Goal: Navigation & Orientation: Find specific page/section

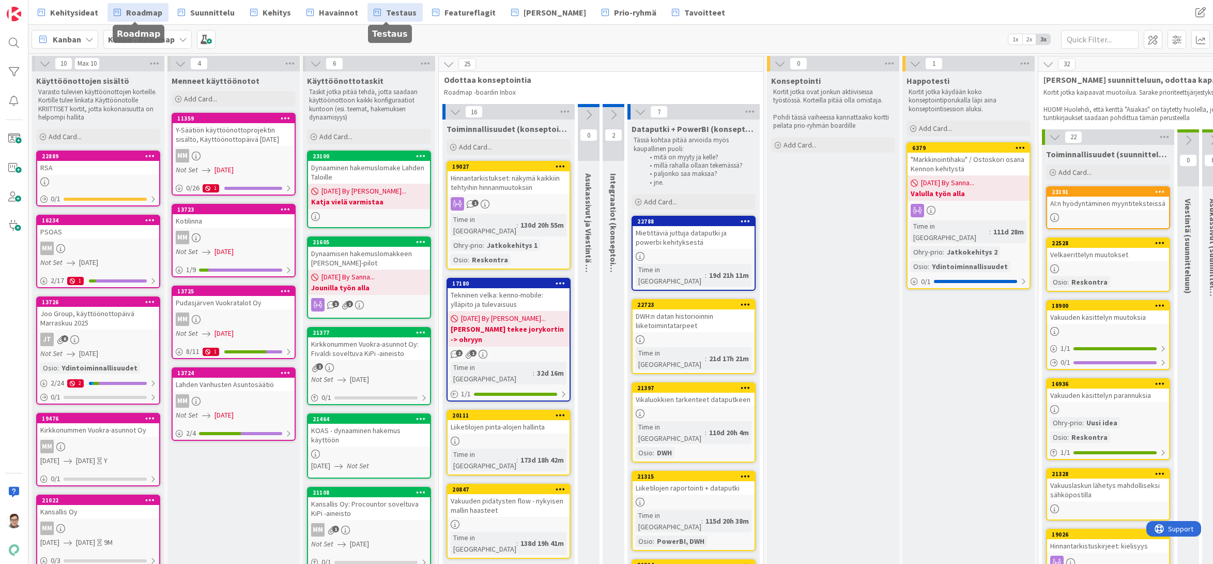
click at [387, 12] on span "Testaus" at bounding box center [401, 12] width 31 height 12
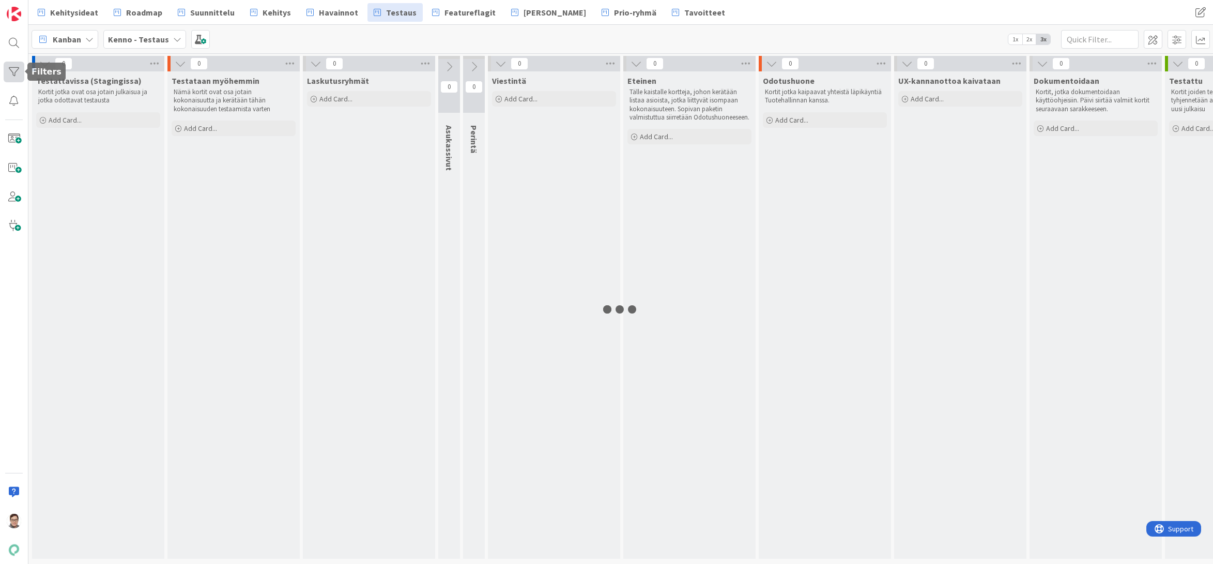
click at [10, 67] on div at bounding box center [14, 72] width 21 height 21
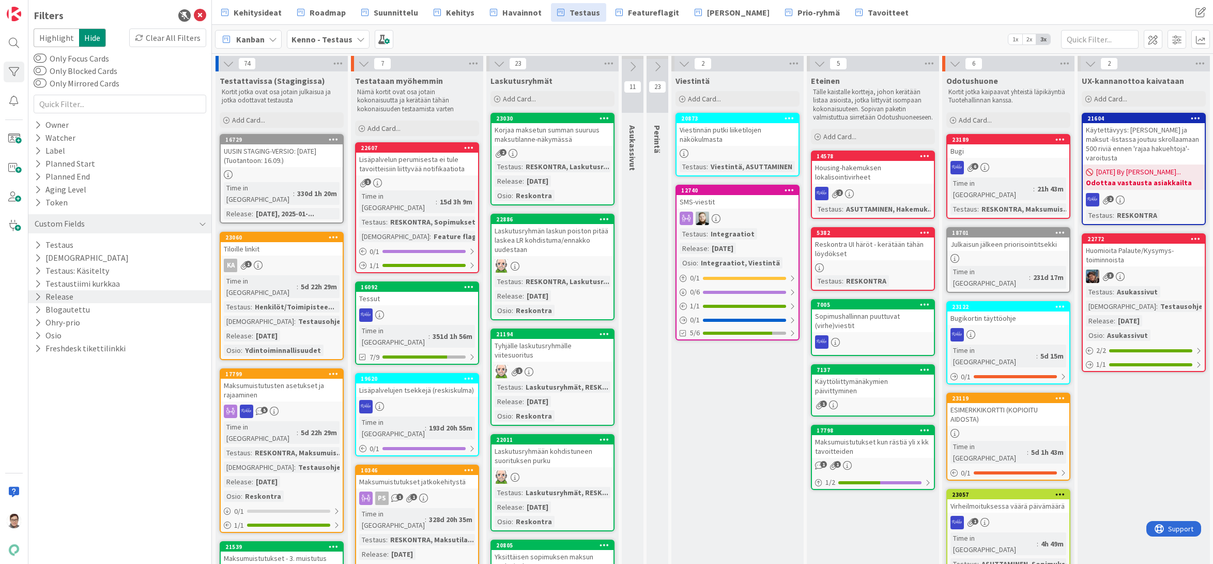
click at [37, 298] on icon at bounding box center [38, 296] width 7 height 9
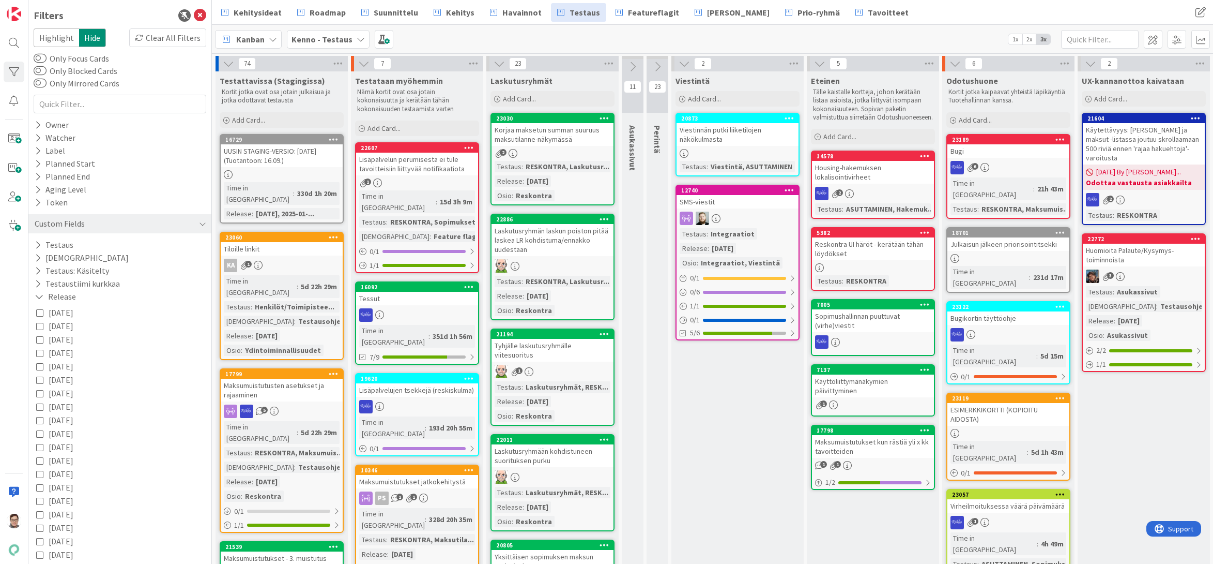
click at [37, 311] on icon at bounding box center [39, 312] width 7 height 7
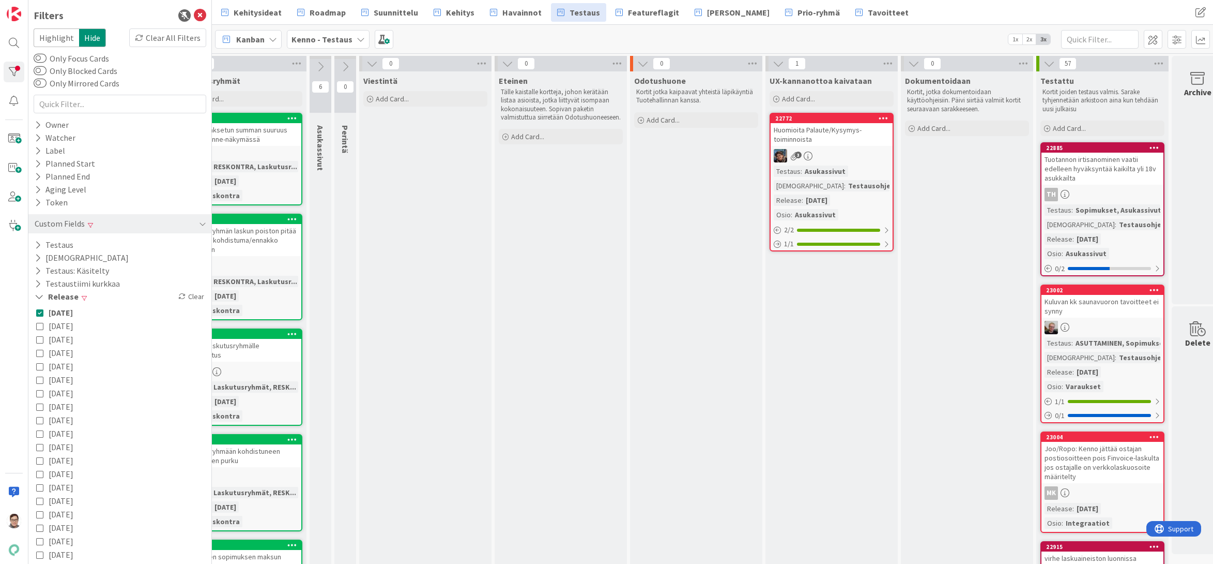
scroll to position [0, 334]
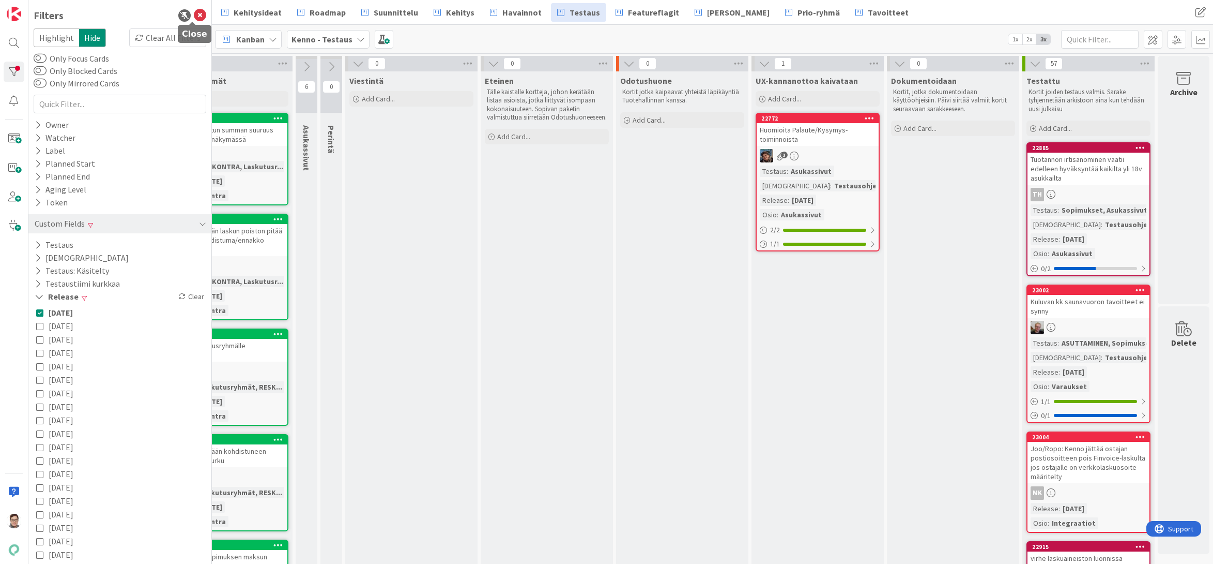
click at [194, 13] on icon at bounding box center [200, 15] width 12 height 12
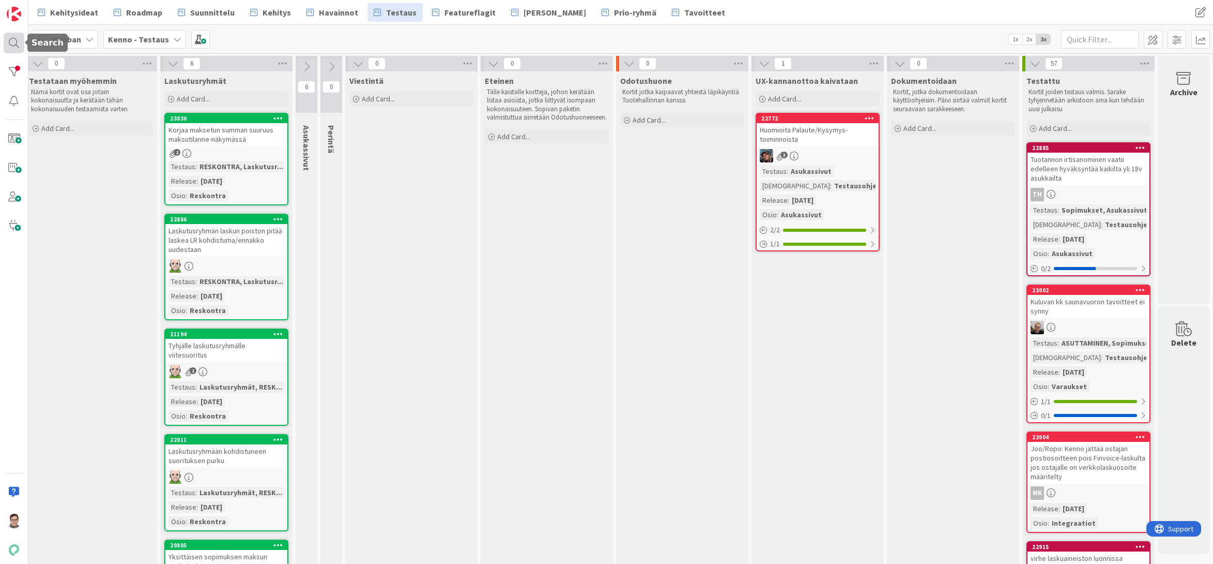
click at [12, 35] on div at bounding box center [14, 43] width 21 height 21
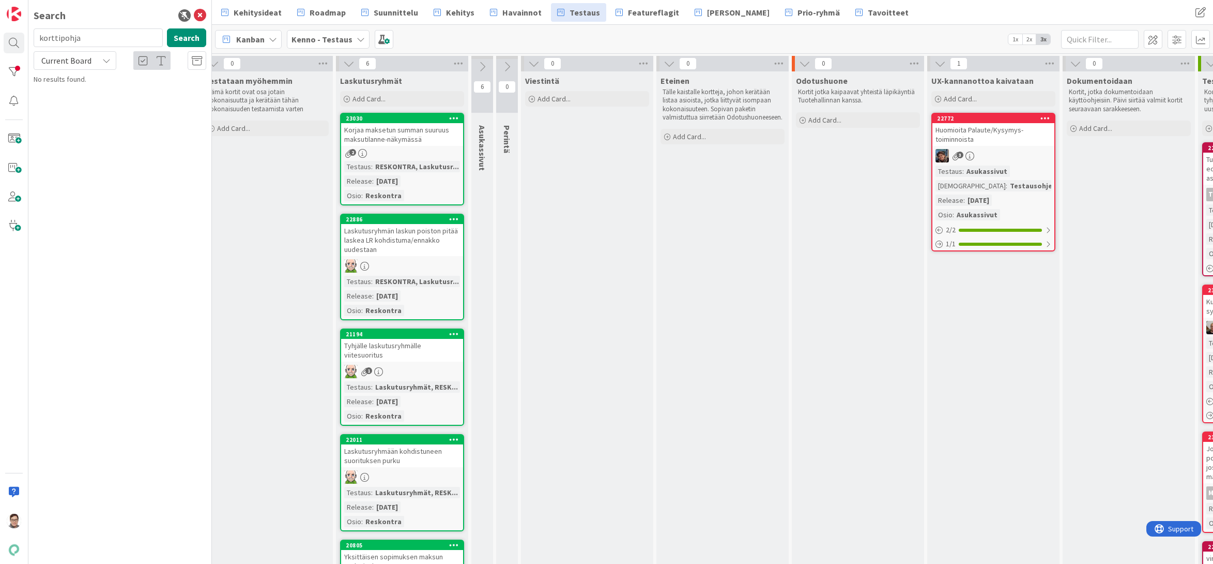
click at [83, 37] on input "korttipohja" at bounding box center [98, 37] width 129 height 19
click at [89, 37] on input "pakollisuus" at bounding box center [98, 37] width 129 height 19
click at [89, 37] on input "huoltajalta" at bounding box center [98, 37] width 129 height 19
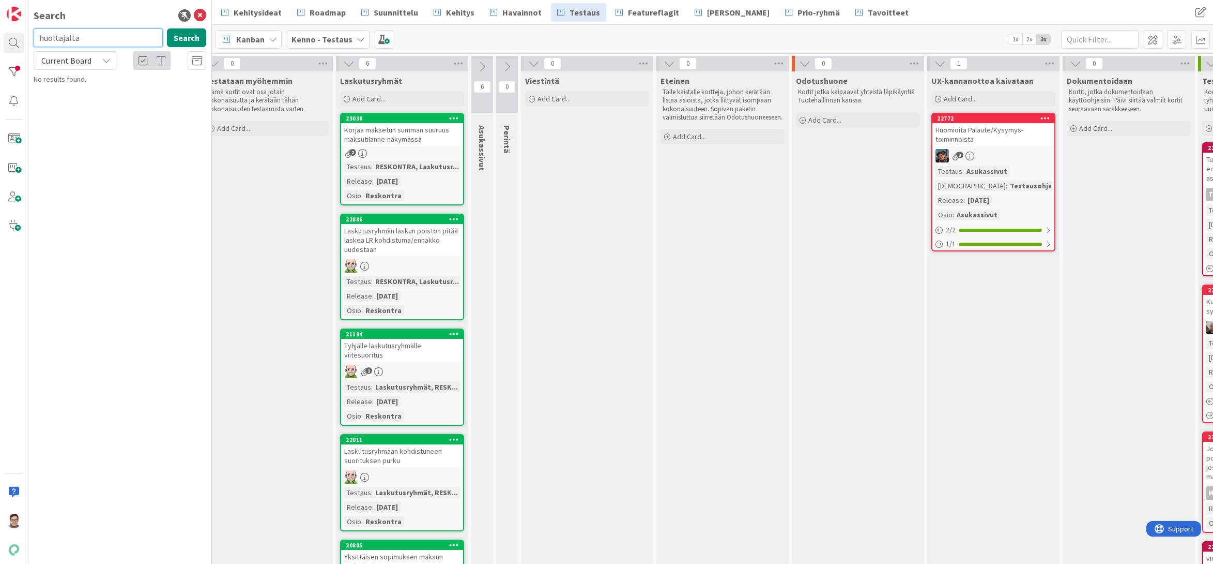
click at [89, 37] on input "huoltajalta" at bounding box center [98, 37] width 129 height 19
type input "huoltaja"
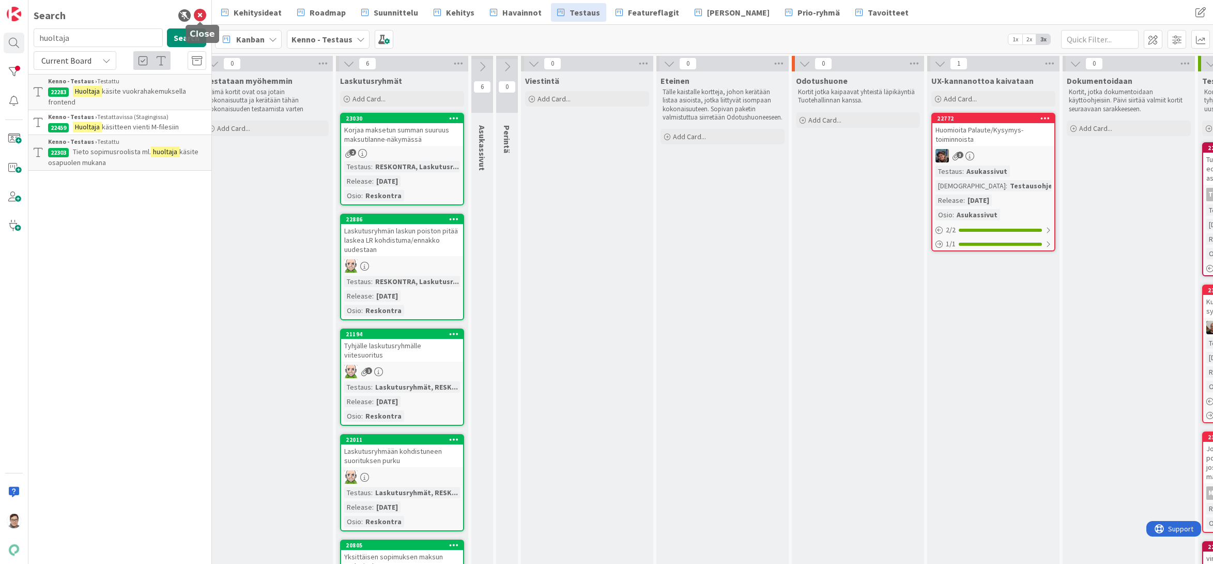
click at [200, 14] on icon at bounding box center [200, 15] width 12 height 12
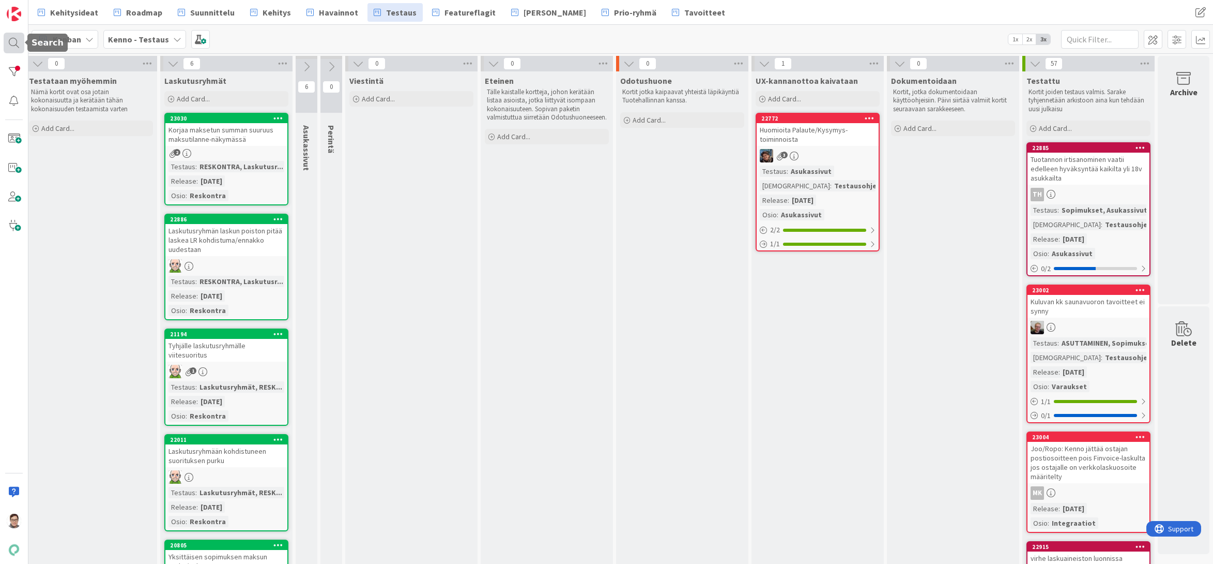
click at [14, 45] on div at bounding box center [14, 43] width 21 height 21
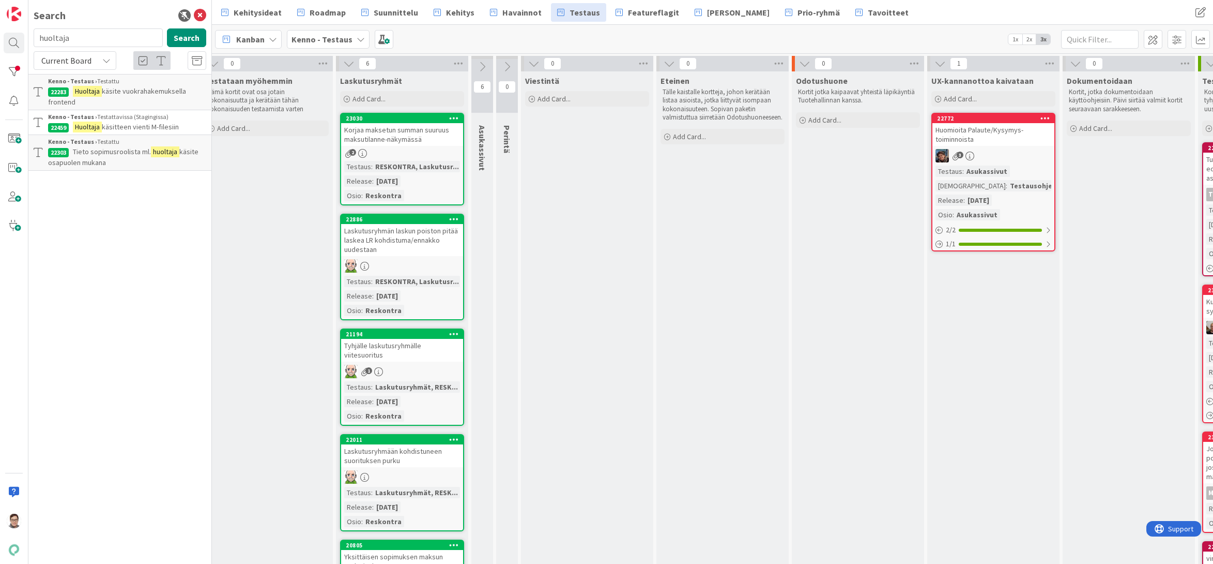
click at [75, 35] on input "huoltaja" at bounding box center [98, 37] width 129 height 19
type input "22691"
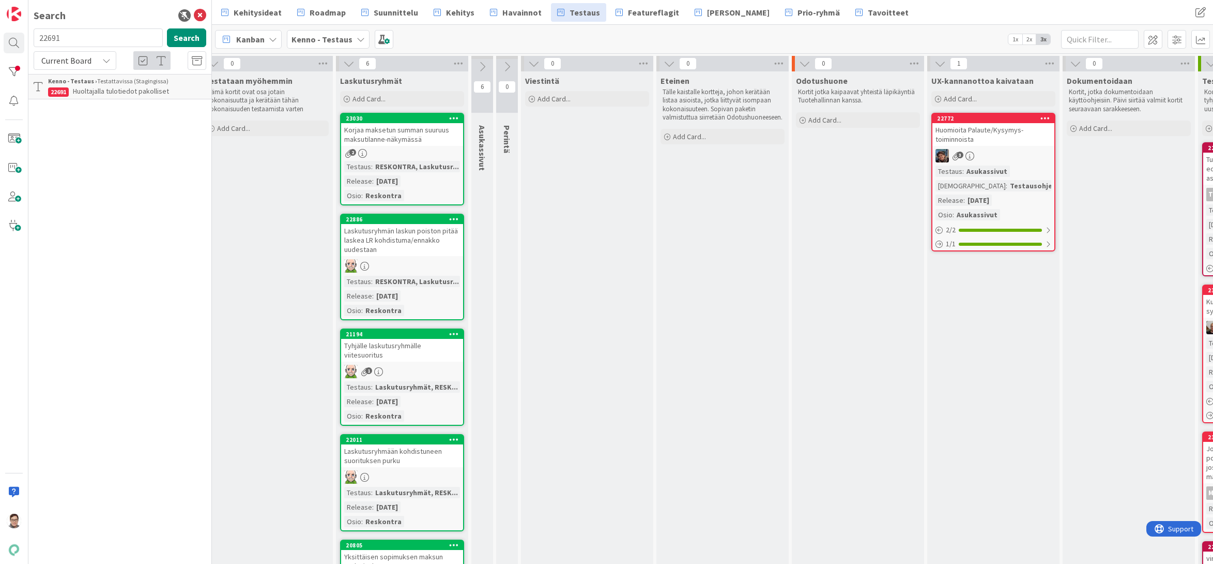
click at [96, 85] on div "Kenno - Testaus › Testattavissa (Stagingissa)" at bounding box center [127, 81] width 158 height 9
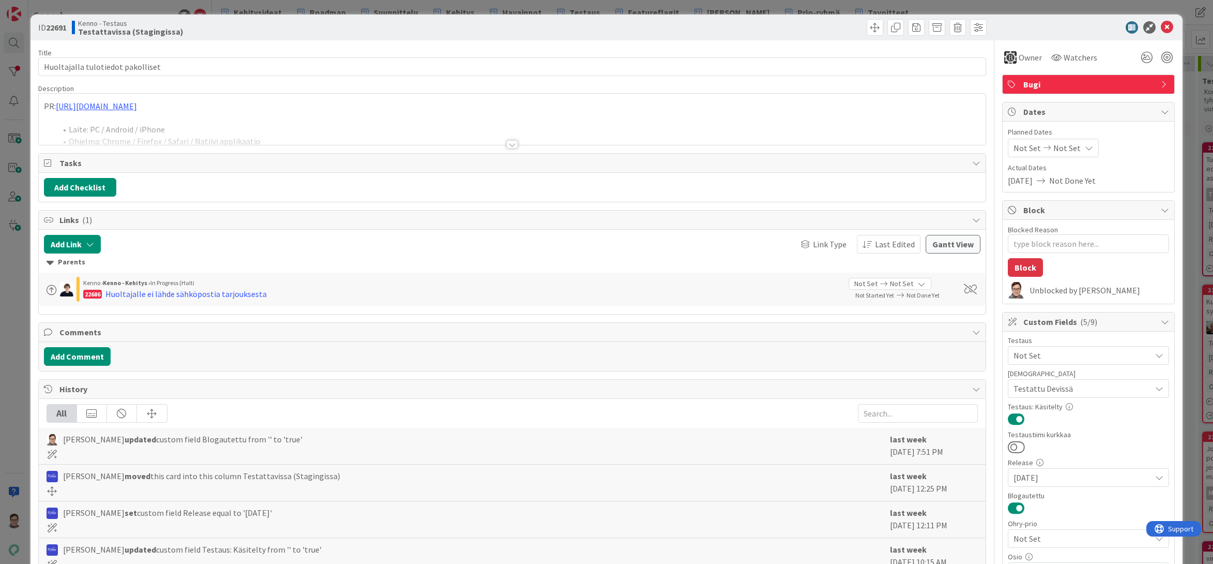
click at [509, 142] on div at bounding box center [512, 144] width 11 height 8
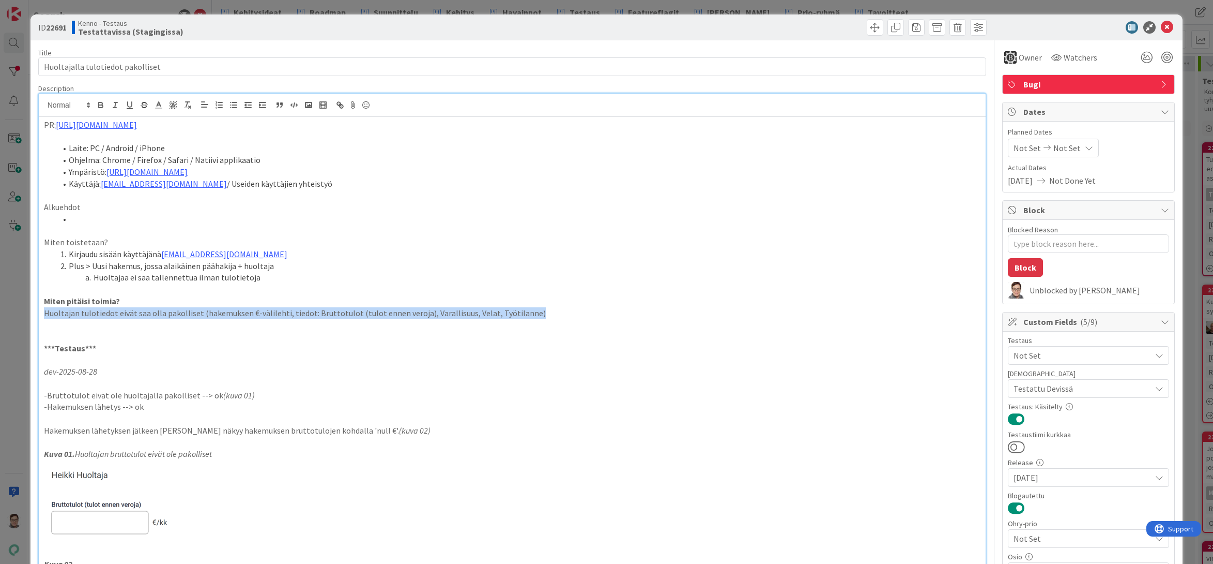
drag, startPoint x: 44, startPoint y: 313, endPoint x: 540, endPoint y: 314, distance: 496.4
click at [540, 314] on p "Huoltajan tulotiedot eivät saa olla pakolliset (hakemuksen €-välilehti, tiedot:…" at bounding box center [512, 313] width 937 height 12
copy p "Huoltajan tulotiedot eivät saa olla pakolliset (hakemuksen €-välilehti, tiedot:…"
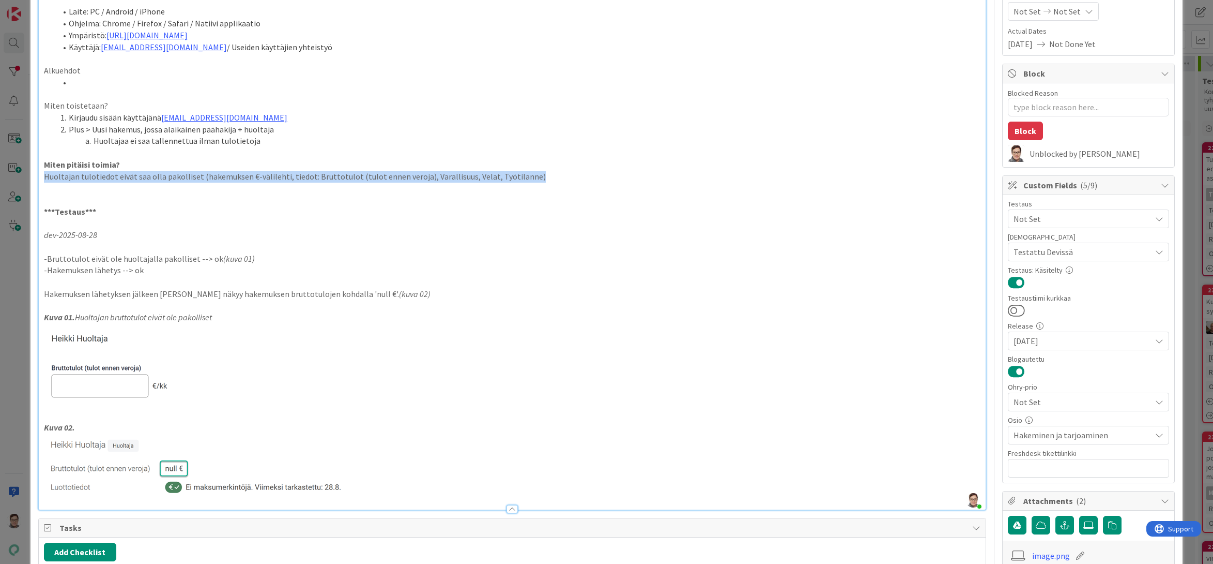
scroll to position [155, 0]
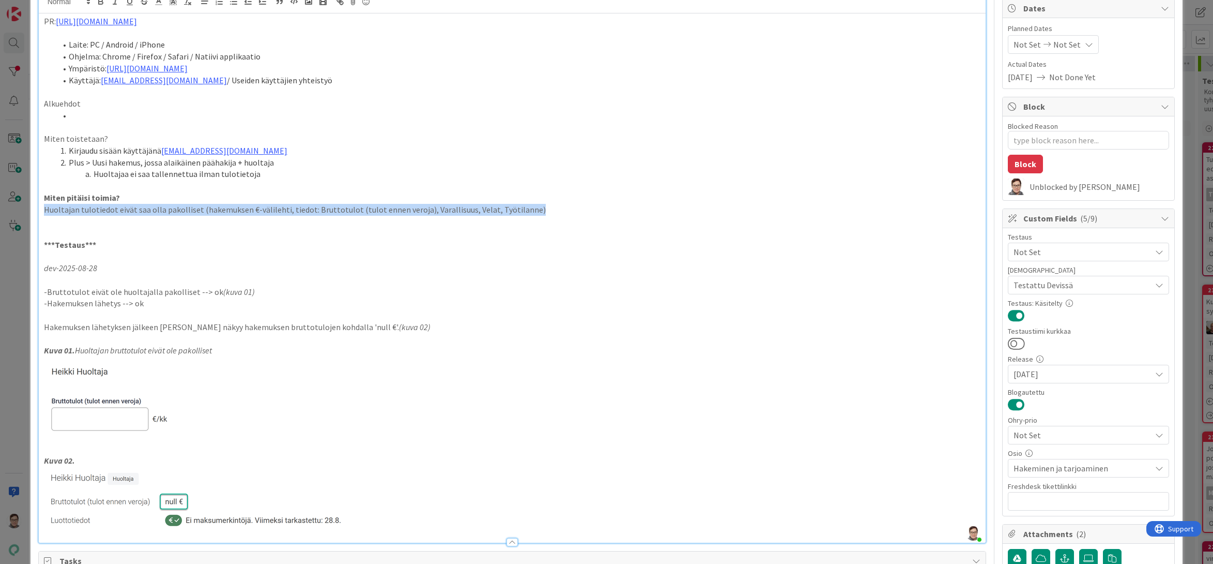
type textarea "x"
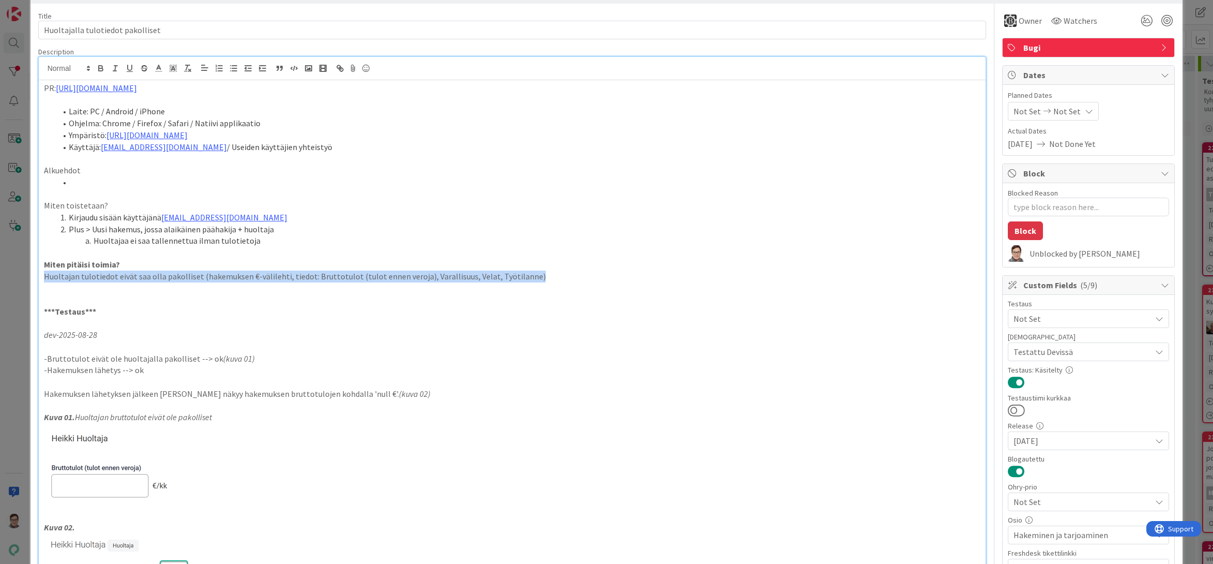
scroll to position [0, 0]
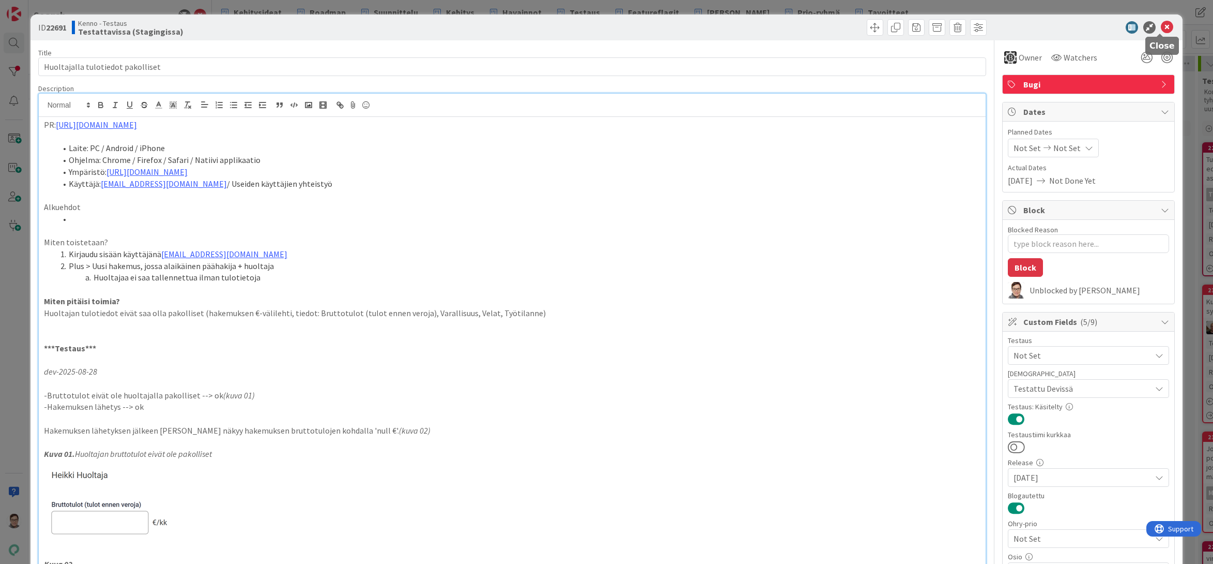
click at [1161, 26] on icon at bounding box center [1167, 27] width 12 height 12
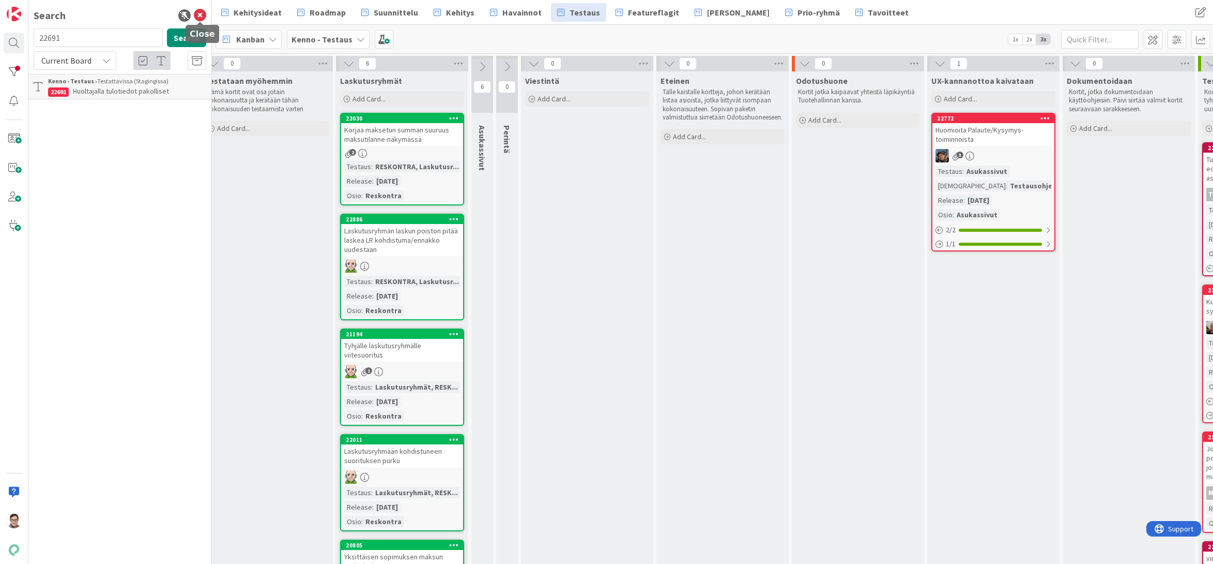
click at [199, 17] on icon at bounding box center [200, 15] width 12 height 12
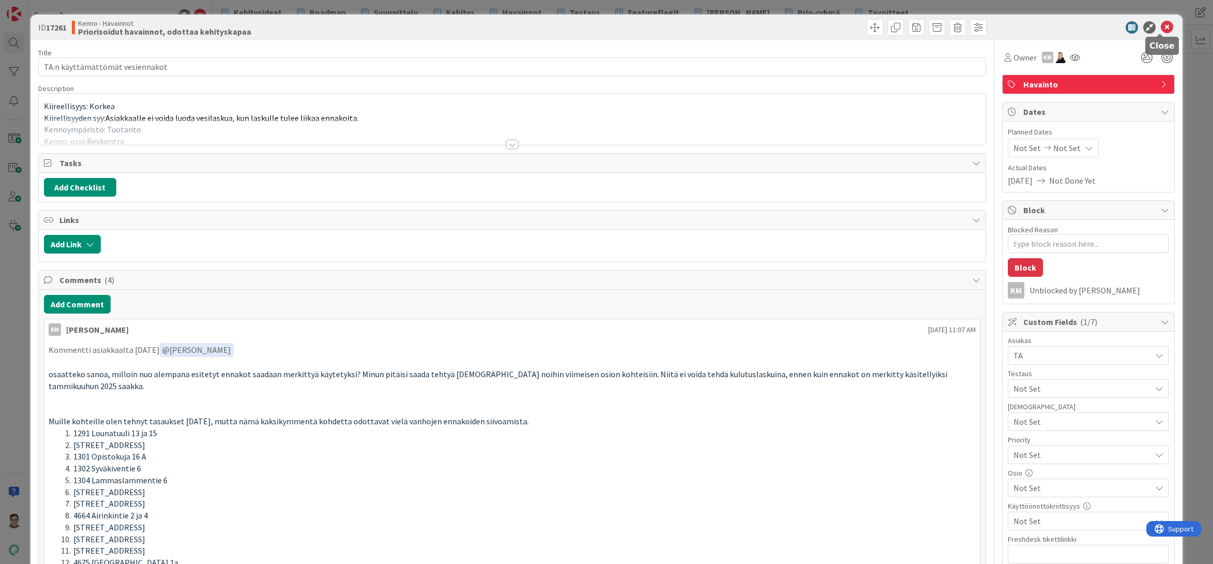
click at [1161, 30] on icon at bounding box center [1167, 27] width 12 height 12
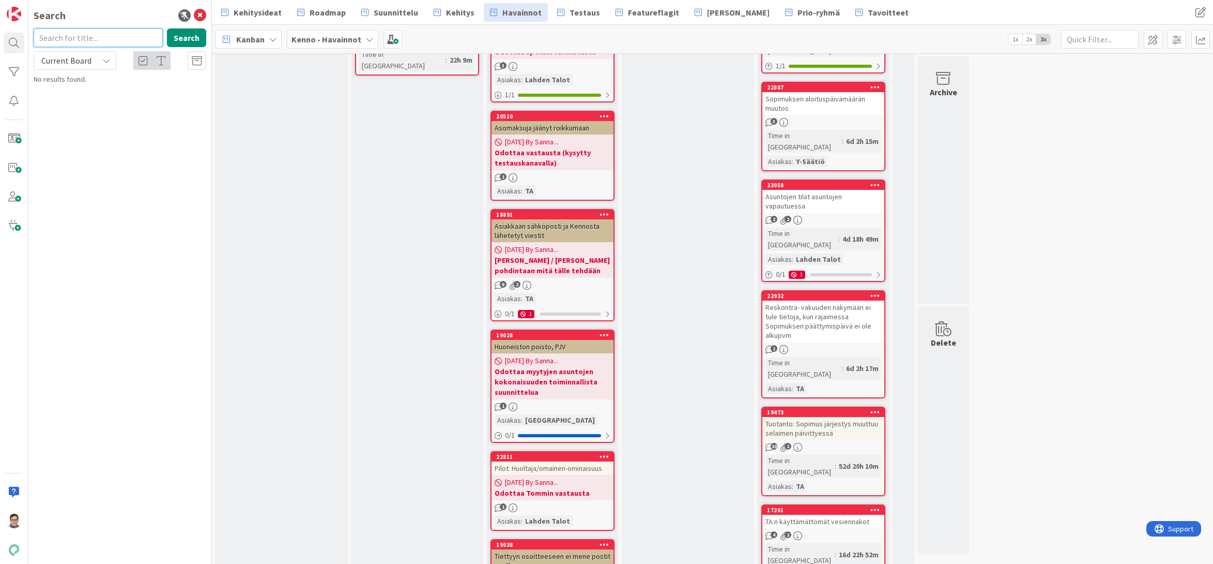
scroll to position [1034, 0]
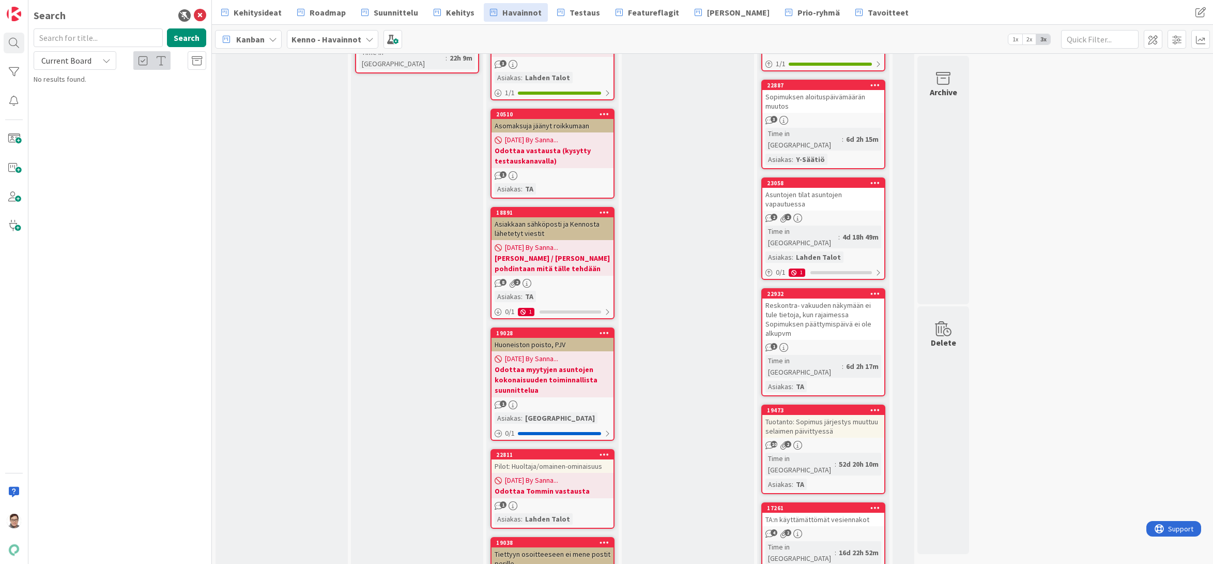
click at [875, 504] on icon at bounding box center [876, 507] width 10 height 7
click at [810, 515] on link "Move to Top" at bounding box center [815, 522] width 140 height 15
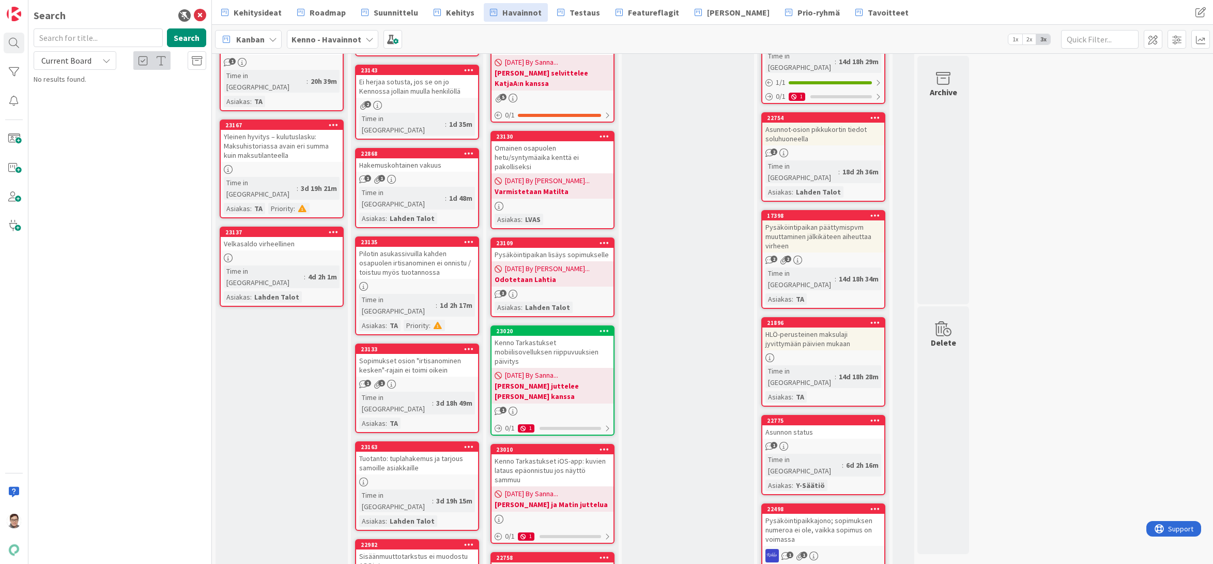
scroll to position [0, 0]
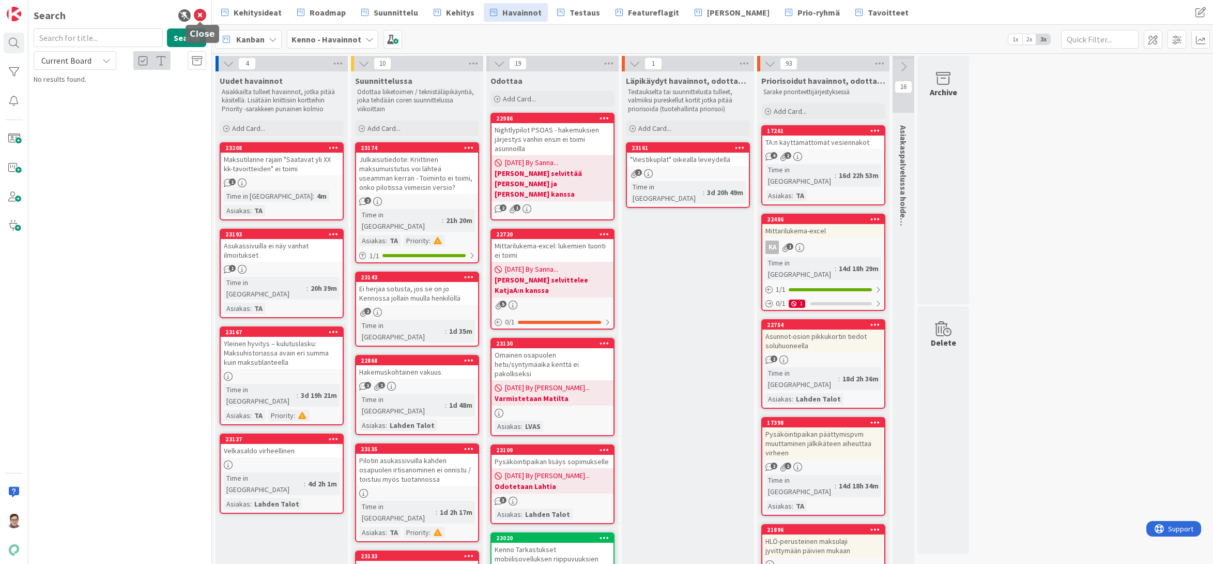
click at [201, 17] on icon at bounding box center [200, 15] width 12 height 12
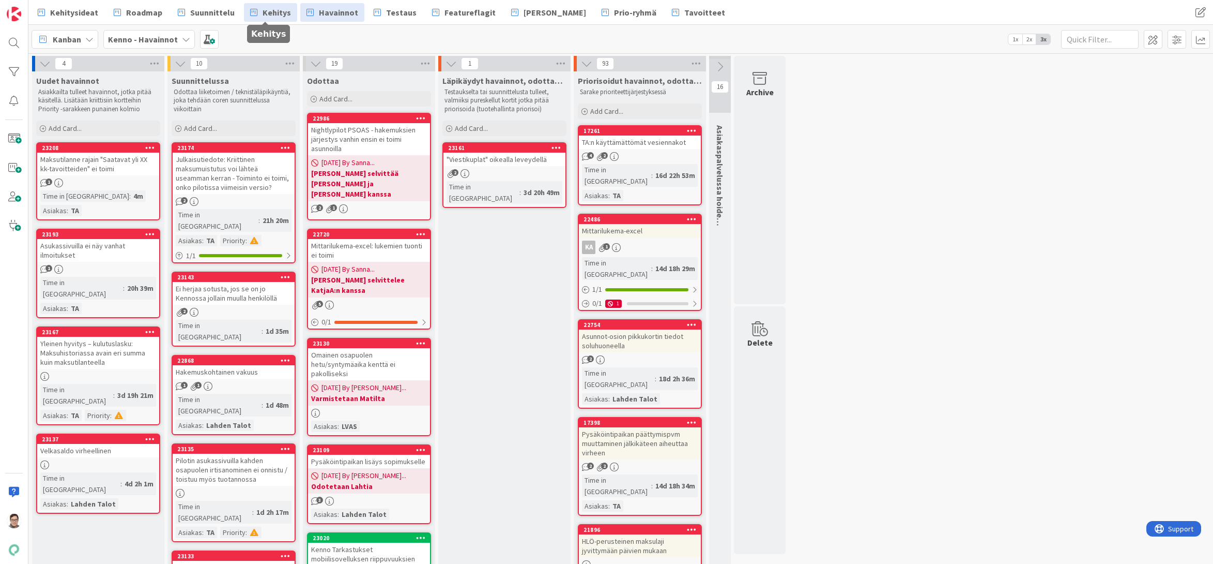
click at [263, 11] on span "Kehitys" at bounding box center [277, 12] width 28 height 12
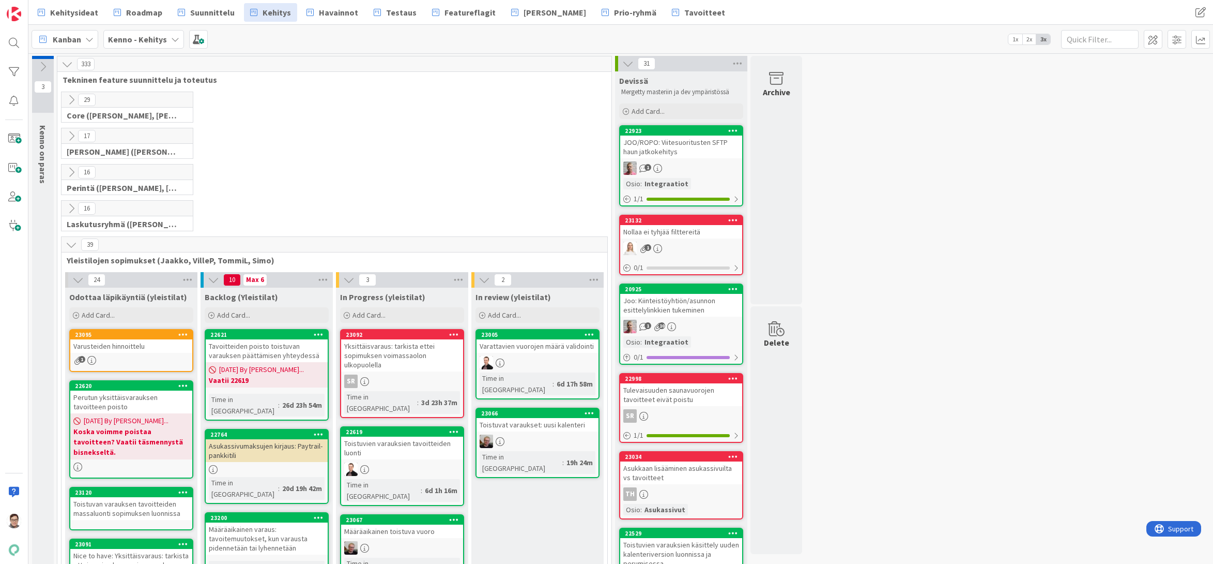
click at [70, 99] on icon at bounding box center [71, 99] width 11 height 11
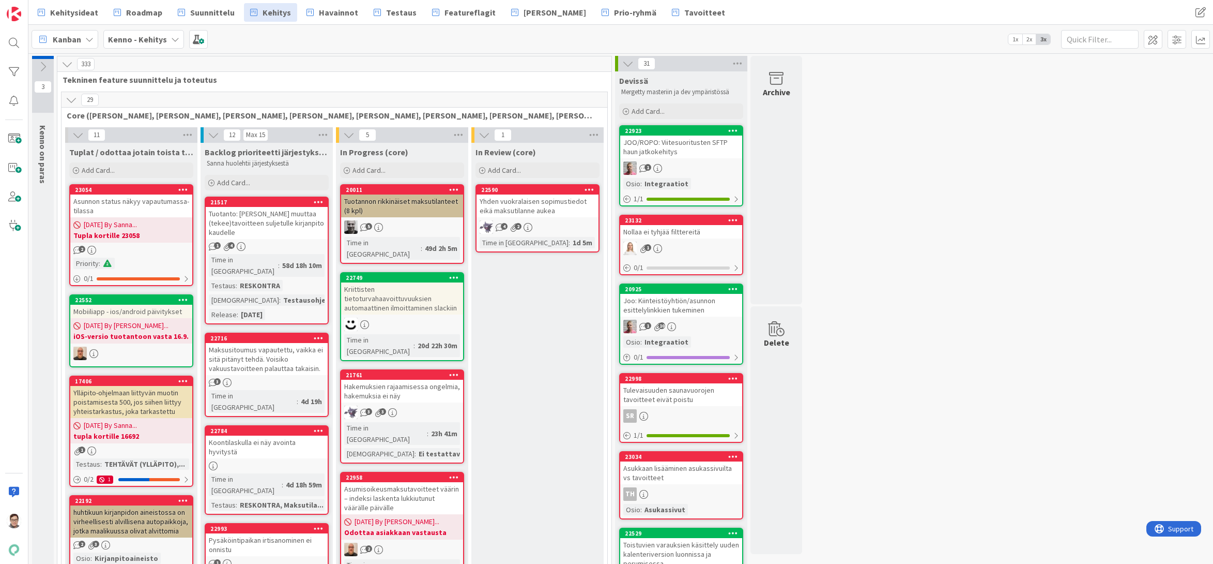
click at [70, 99] on icon at bounding box center [71, 99] width 11 height 11
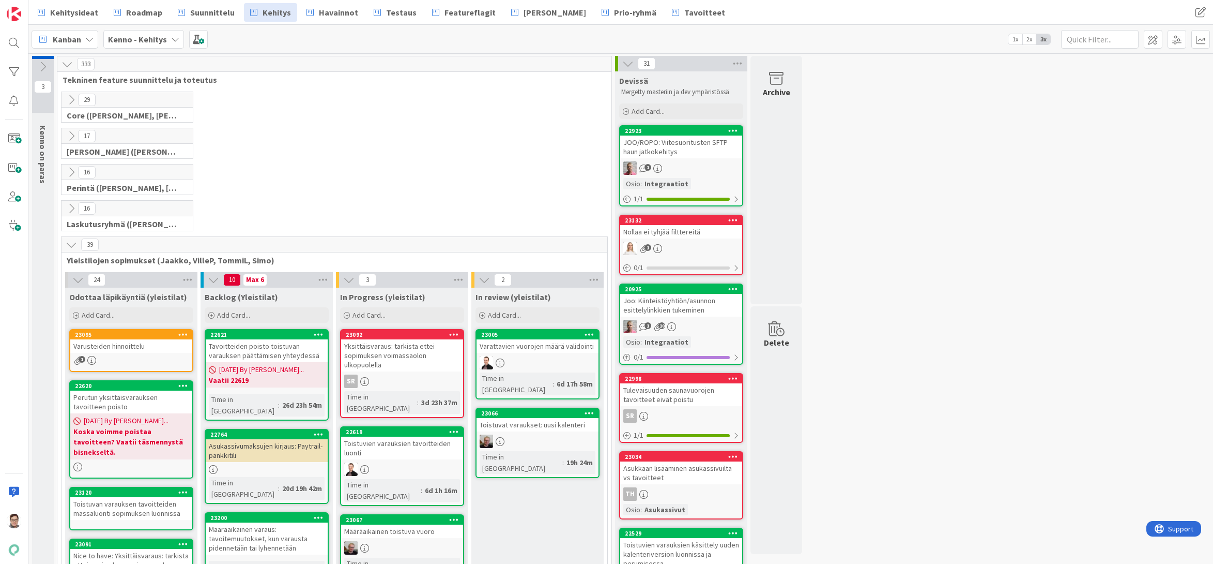
click at [71, 248] on icon at bounding box center [71, 244] width 11 height 11
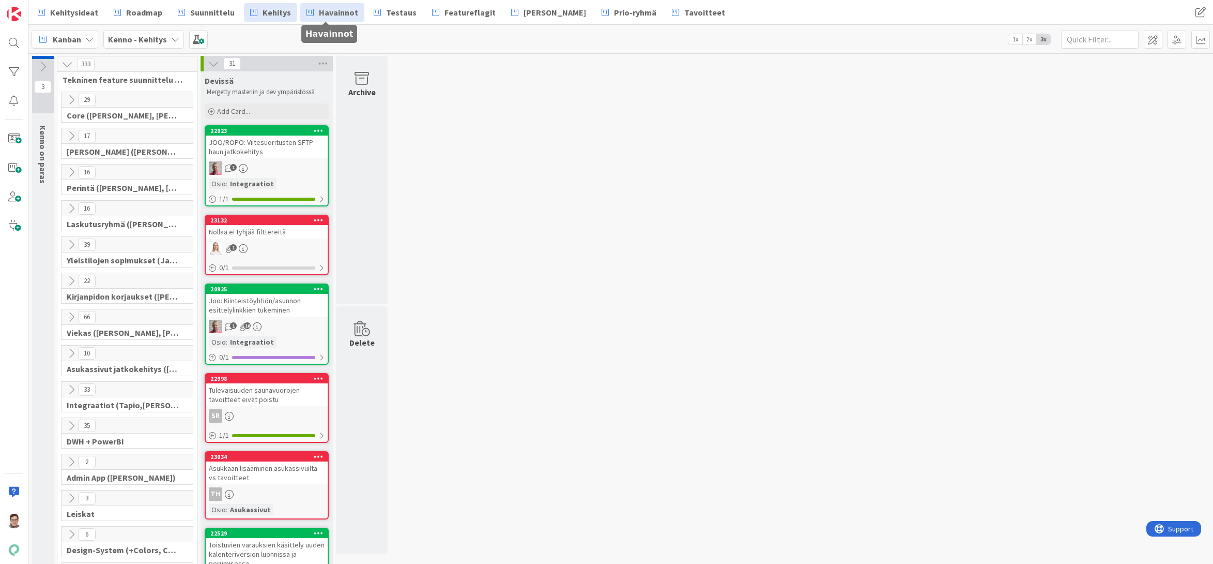
click at [341, 16] on span "Havainnot" at bounding box center [338, 12] width 39 height 12
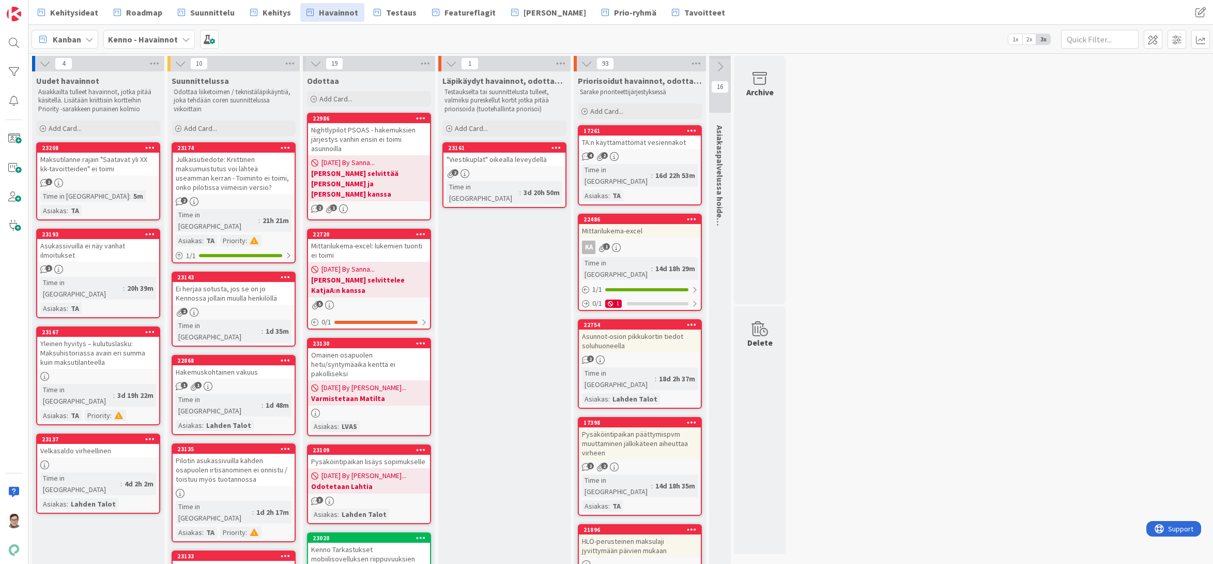
click at [692, 129] on icon at bounding box center [692, 130] width 10 height 7
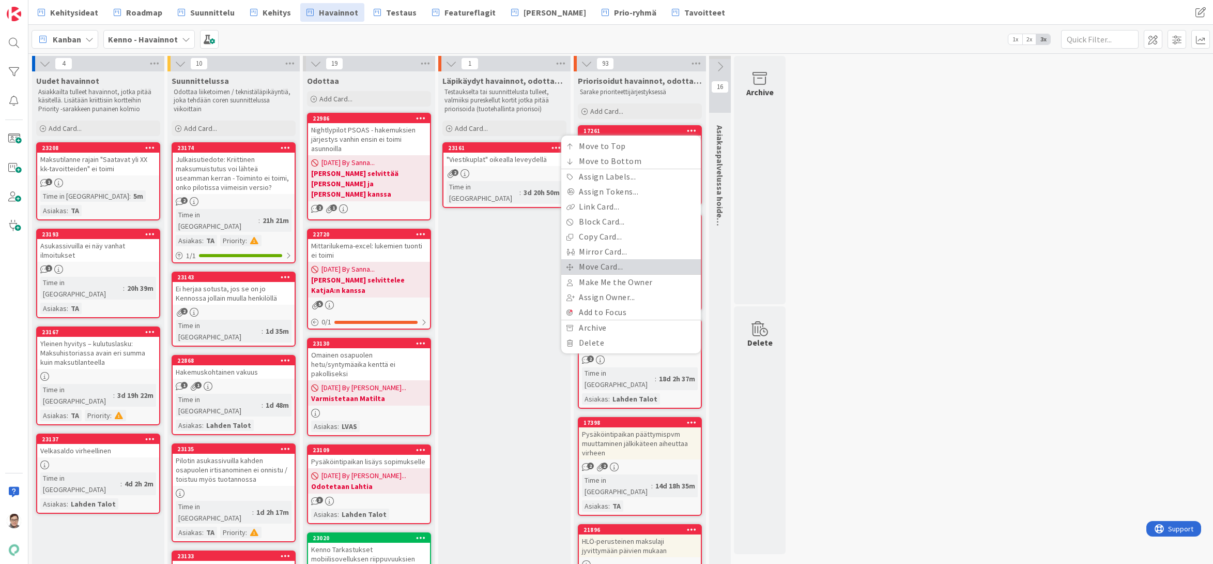
click at [602, 263] on link "Move Card..." at bounding box center [632, 266] width 140 height 15
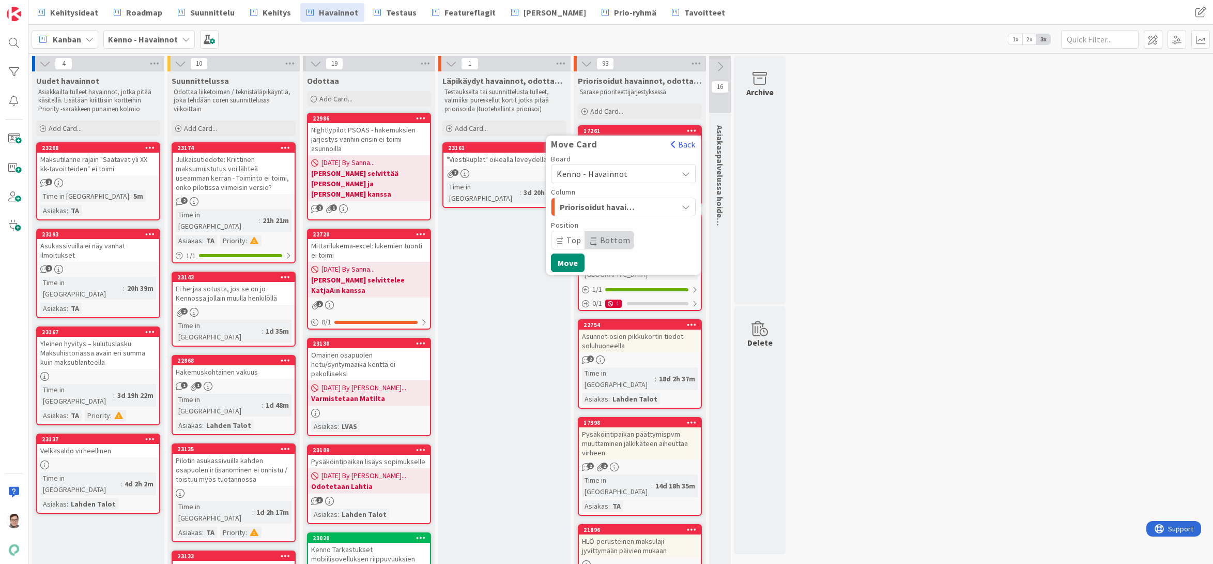
click at [601, 171] on span "Kenno - Havainnot" at bounding box center [592, 174] width 71 height 10
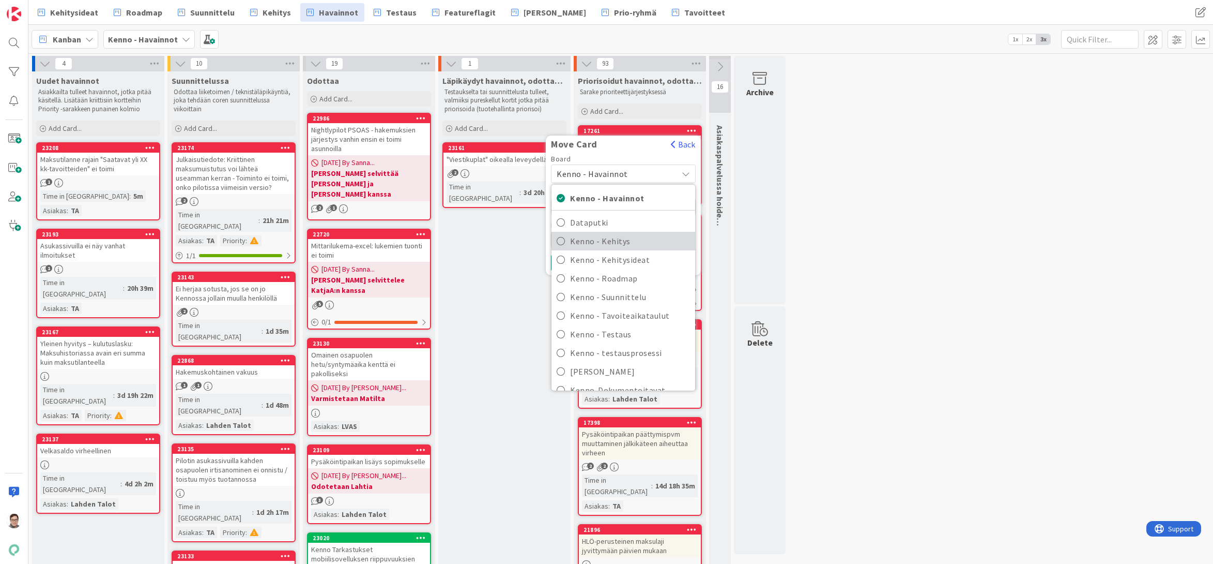
click at [614, 241] on span "Kenno - Kehitys" at bounding box center [630, 241] width 120 height 16
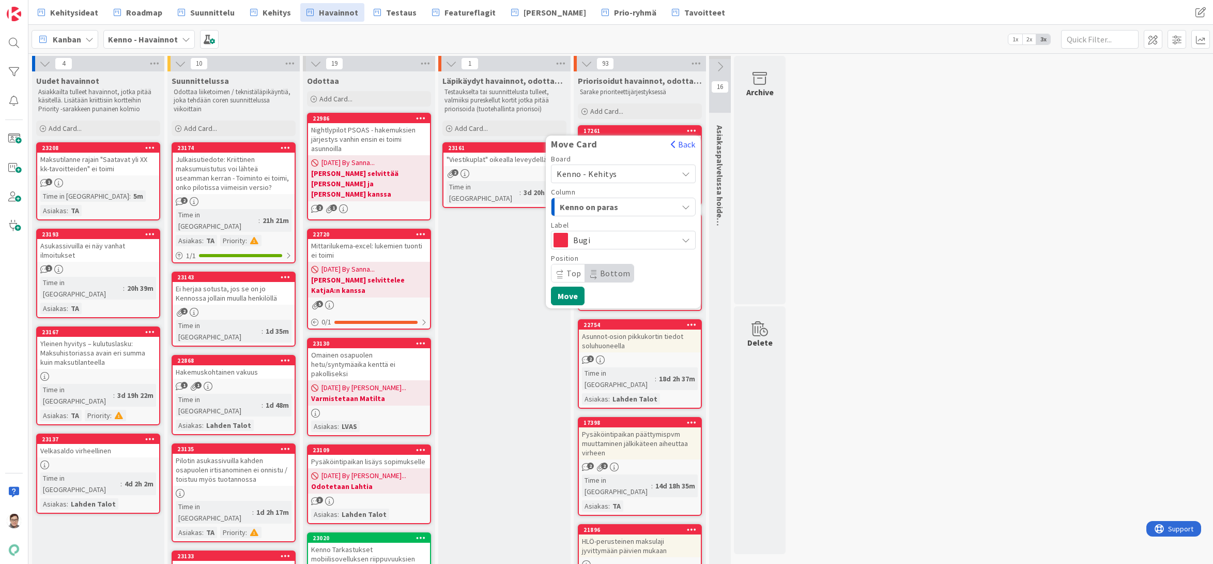
click at [608, 205] on span "Kenno on paras" at bounding box center [599, 206] width 78 height 13
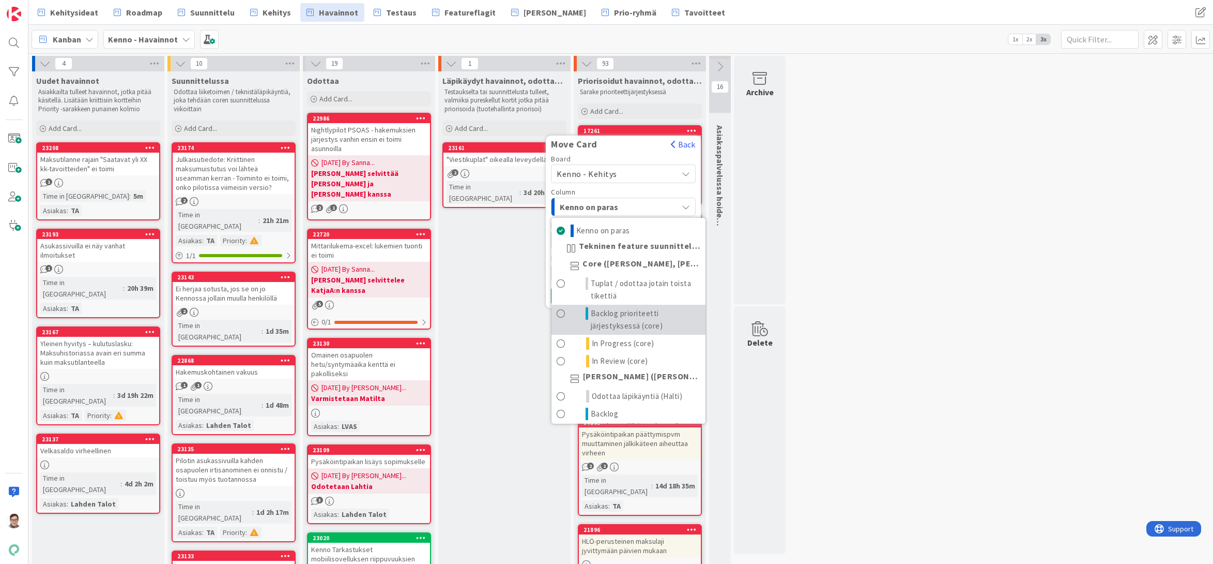
click at [611, 315] on span "Backlog prioriteetti järjestyksessä (core)" at bounding box center [646, 319] width 110 height 25
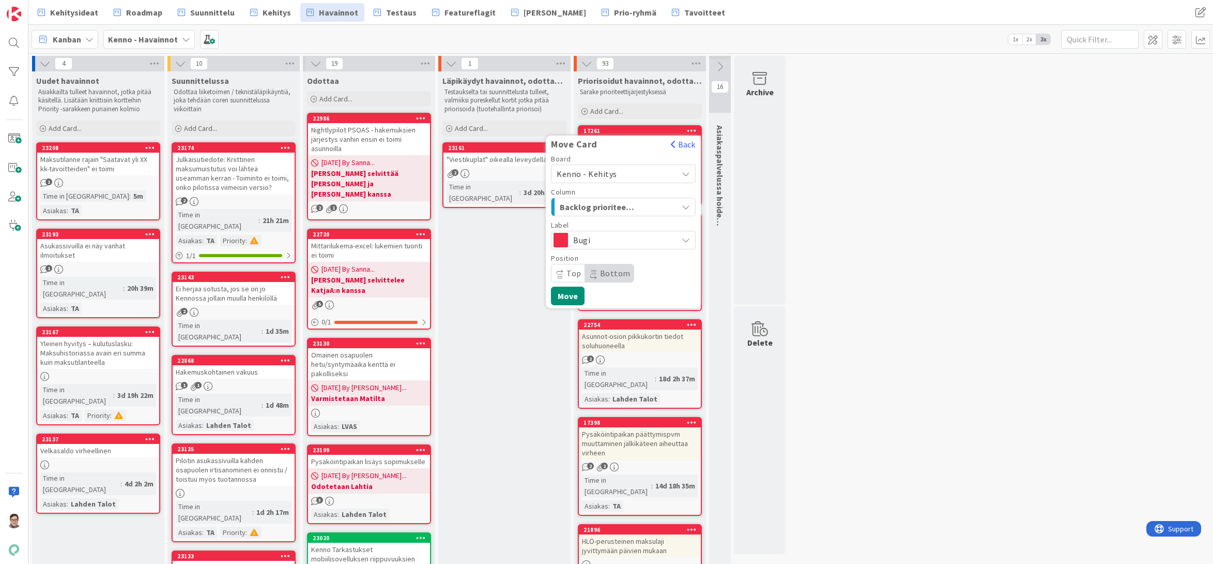
click at [614, 278] on span "Bottom" at bounding box center [615, 273] width 31 height 10
click at [575, 295] on button "Move" at bounding box center [568, 295] width 34 height 19
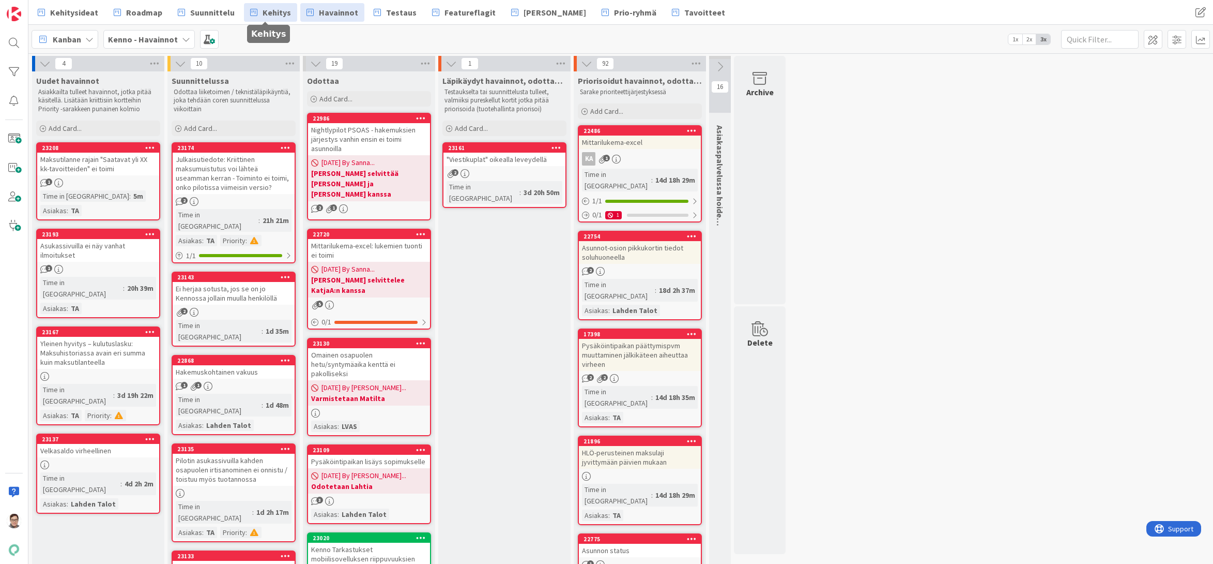
click at [268, 12] on span "Kehitys" at bounding box center [277, 12] width 28 height 12
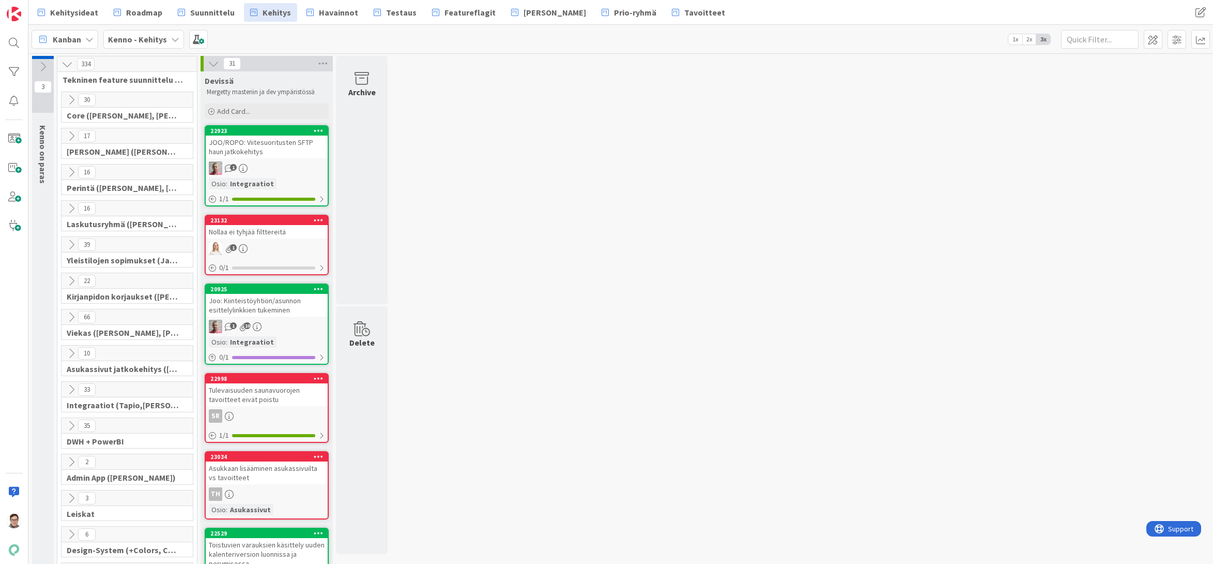
click at [71, 98] on icon at bounding box center [71, 99] width 11 height 11
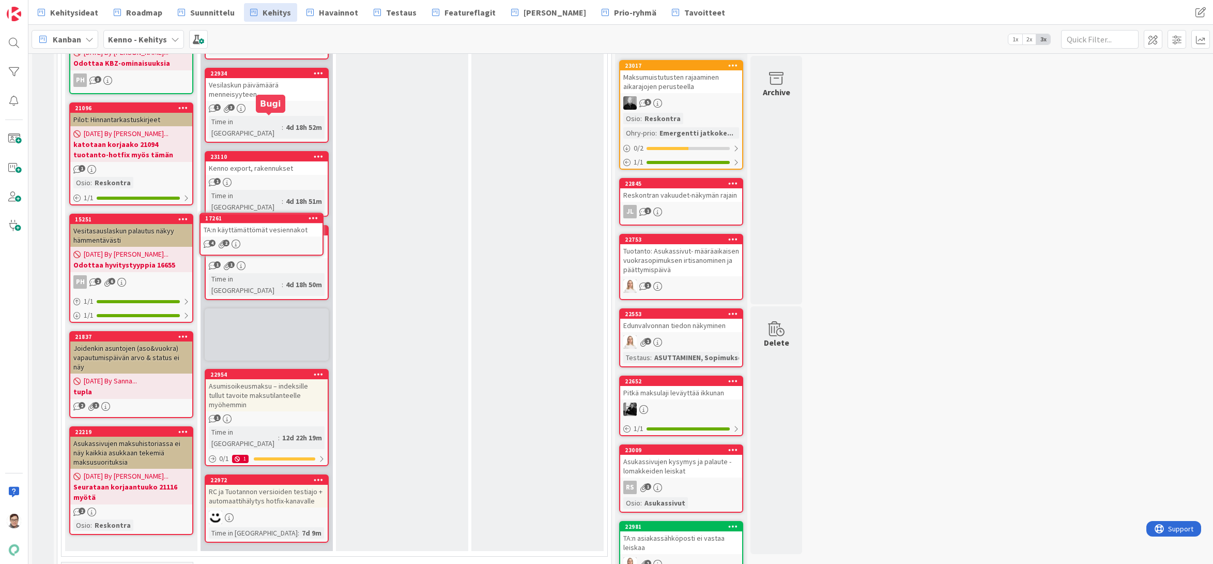
scroll to position [810, 0]
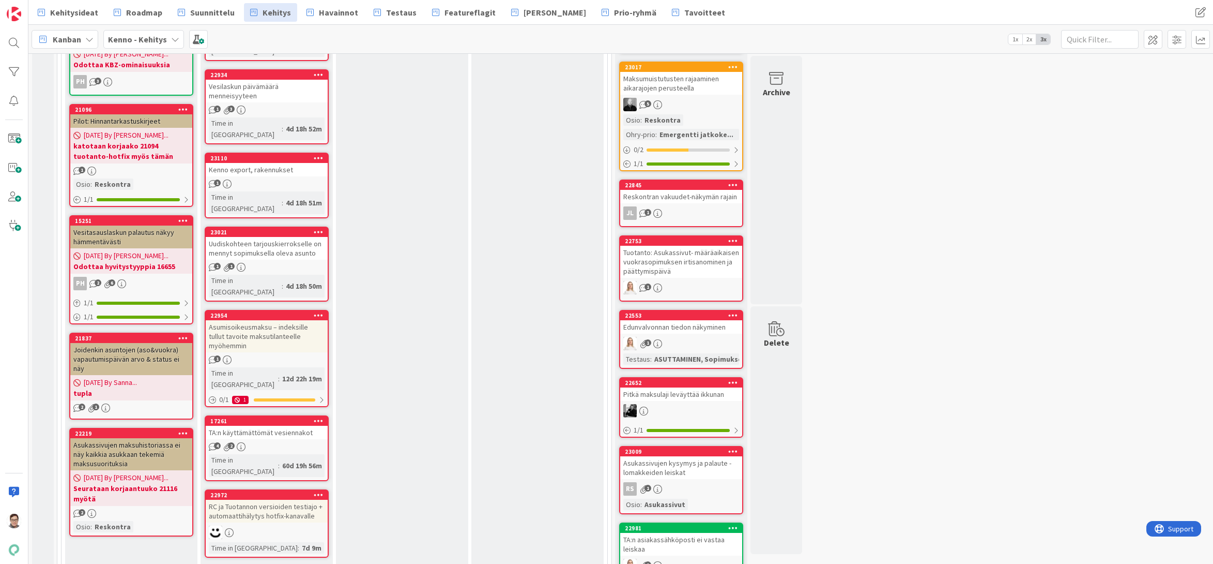
drag, startPoint x: 881, startPoint y: 549, endPoint x: 849, endPoint y: 532, distance: 35.4
click at [881, 549] on div "3 Kenno on paras 334 Tekninen feature suunnittelu ja toteutus 30 Core ([PERSON_…" at bounding box center [621, 551] width 1181 height 2611
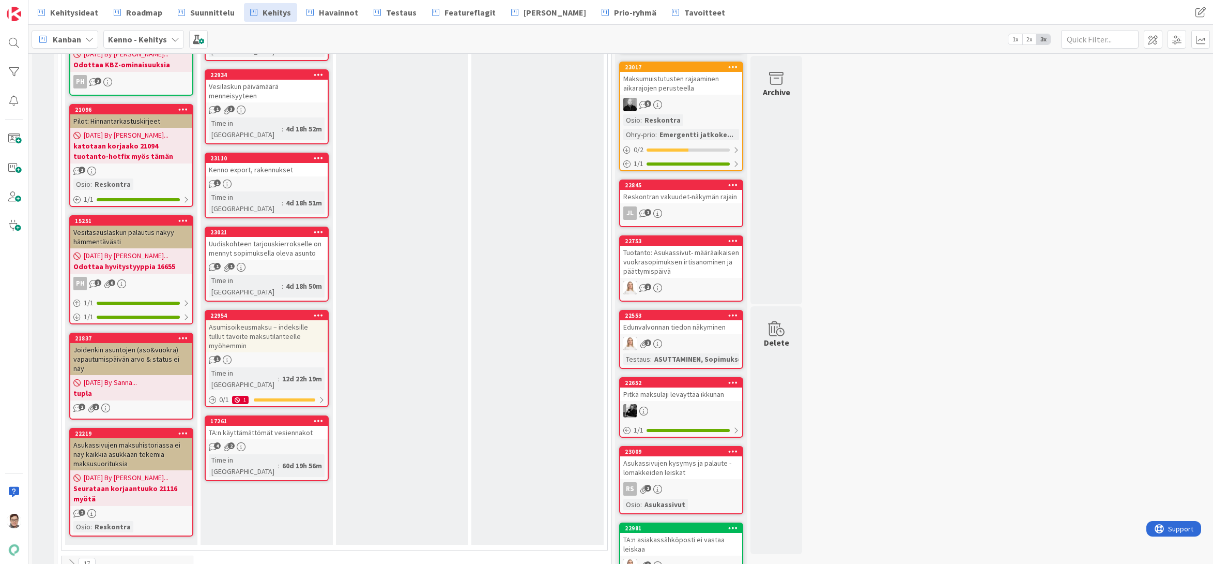
click at [987, 552] on div "3 Kenno on paras 333 Tekninen feature suunnittelu ja toteutus 29 Core ([PERSON_…" at bounding box center [621, 551] width 1181 height 2611
click at [203, 16] on span "Suunnittelu" at bounding box center [212, 12] width 44 height 12
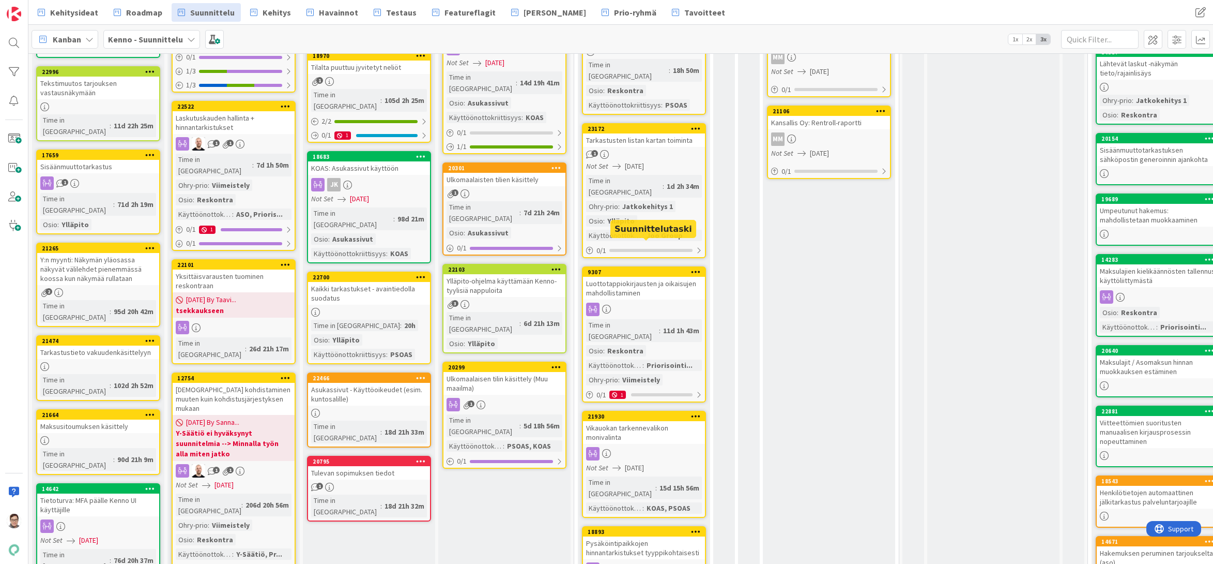
scroll to position [260, 0]
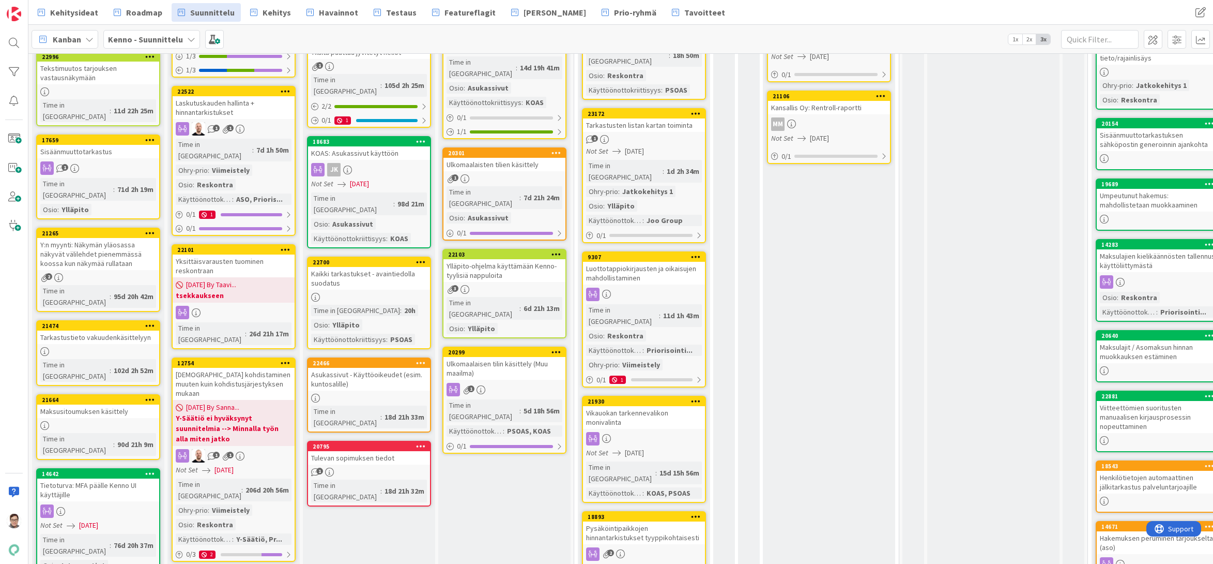
click at [644, 406] on div "Vikauokan tarkennevalikon monivalinta" at bounding box center [644, 417] width 122 height 23
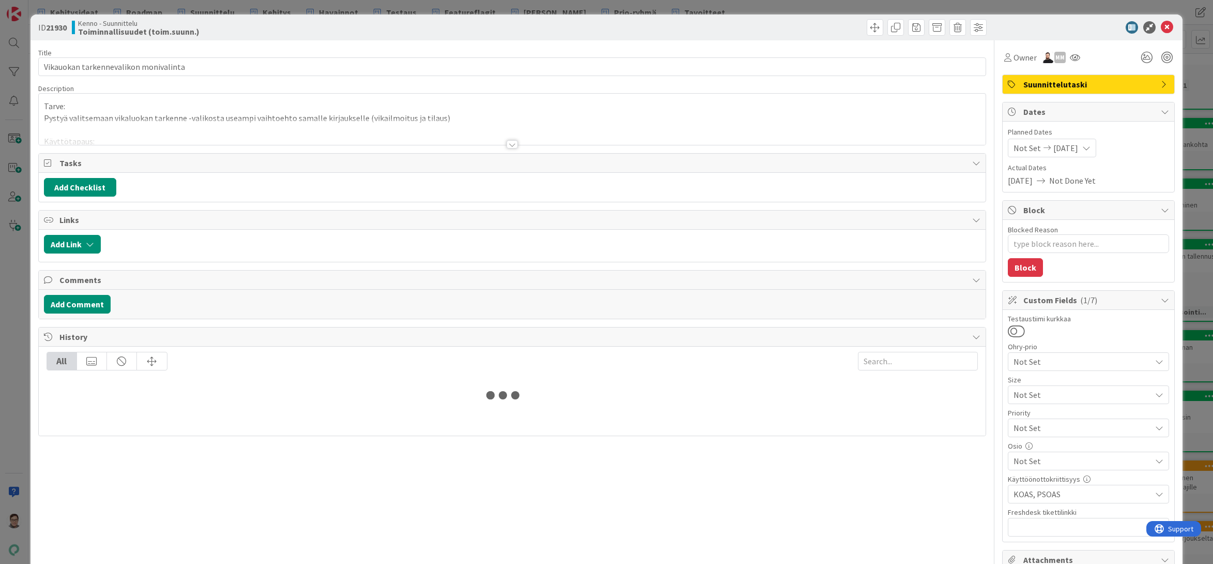
type textarea "x"
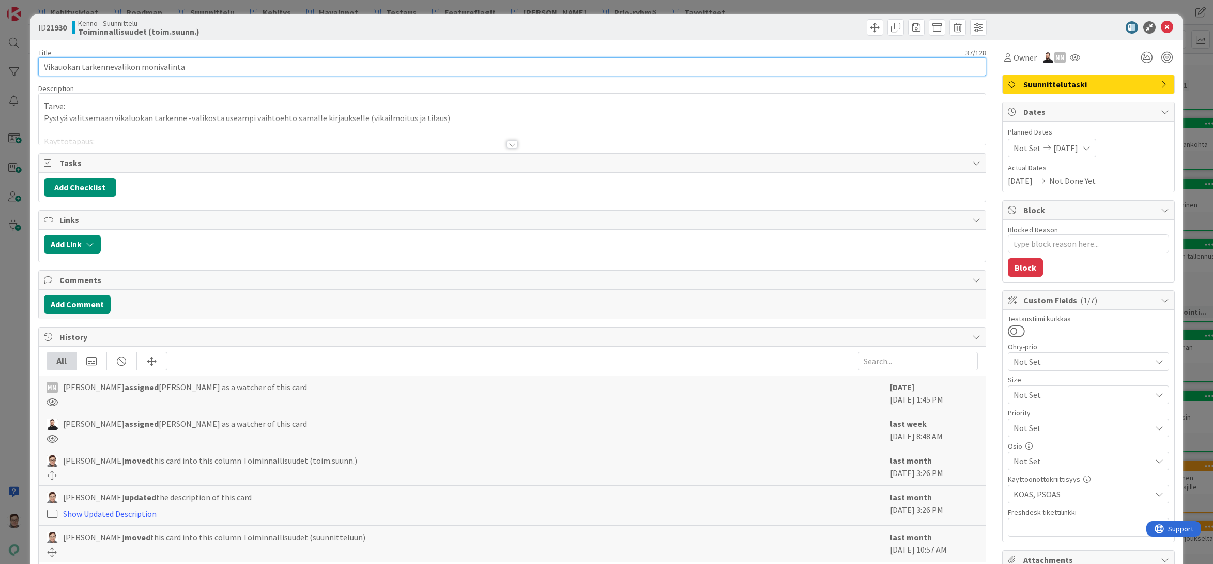
click at [60, 68] on input "Vikauokan tarkennevalikon monivalinta" at bounding box center [512, 66] width 949 height 19
type input "Vikaluokan tarkennevalikon monivalinta"
type textarea "x"
type input "Vikaluokan tarkennevalikon monivalinta"
click at [1161, 30] on icon at bounding box center [1167, 27] width 12 height 12
